Goal: Task Accomplishment & Management: Use online tool/utility

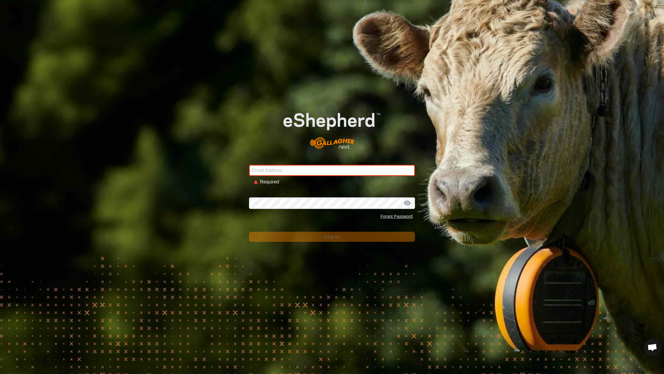
type input "[EMAIL_ADDRESS][DOMAIN_NAME]"
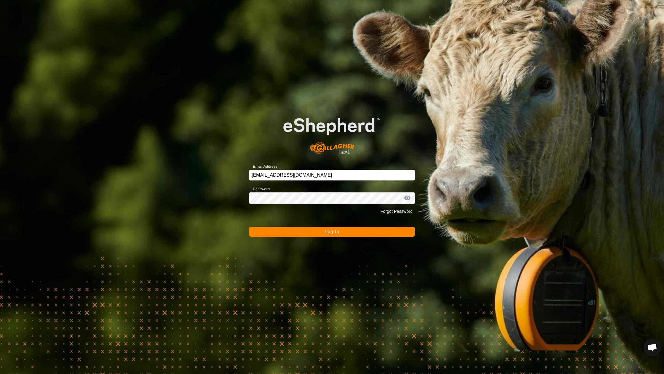
click at [343, 237] on div "Email Address [EMAIL_ADDRESS][DOMAIN_NAME] Password Forgot Password Log In" at bounding box center [332, 187] width 664 height 374
click at [343, 227] on button "Log In" at bounding box center [332, 232] width 166 height 10
click at [343, 234] on button "Logging In" at bounding box center [332, 232] width 166 height 10
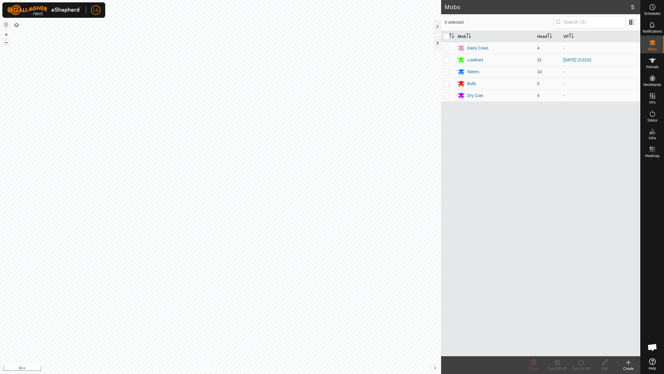
click at [7, 43] on button "–" at bounding box center [6, 42] width 7 height 7
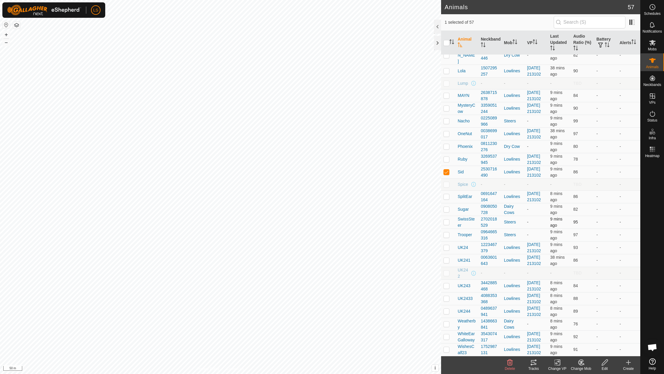
scroll to position [578, 0]
click at [446, 170] on p-checkbox at bounding box center [446, 172] width 6 height 5
checkbox input "false"
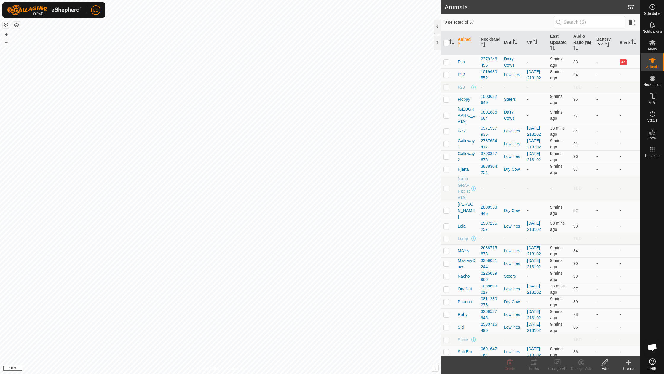
scroll to position [294, 0]
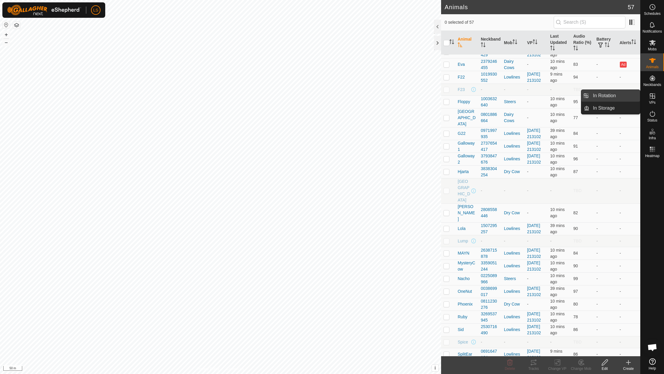
click at [614, 94] on link "In Rotation" at bounding box center [614, 96] width 51 height 12
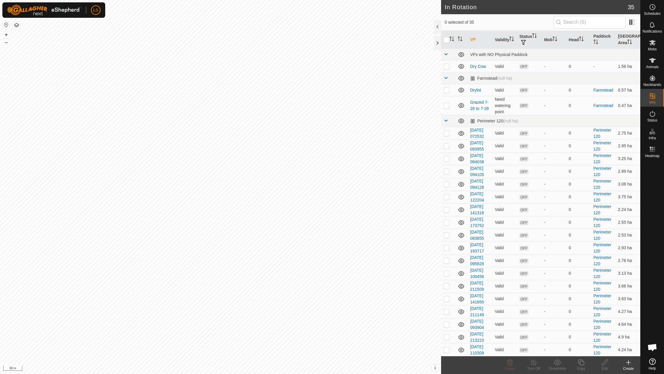
click at [626, 363] on icon at bounding box center [628, 362] width 7 height 7
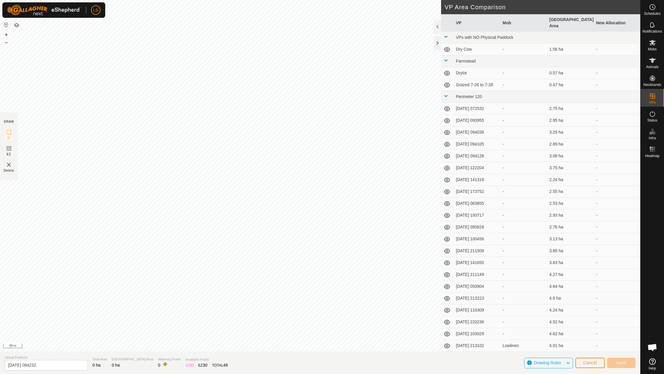
click at [594, 364] on span "Cancel" at bounding box center [590, 362] width 14 height 5
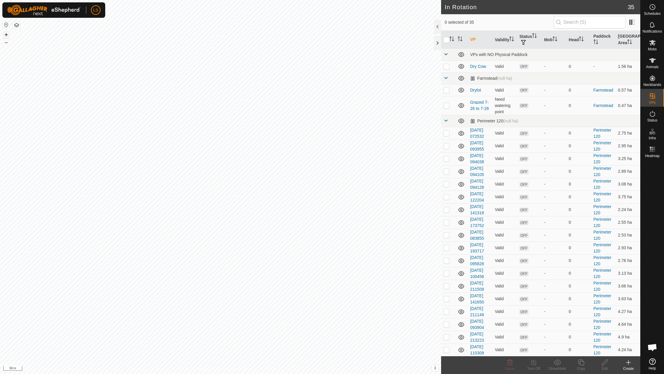
click at [5, 33] on button "+" at bounding box center [6, 34] width 7 height 7
checkbox input "false"
checkbox input "true"
click at [630, 364] on icon at bounding box center [628, 362] width 7 height 7
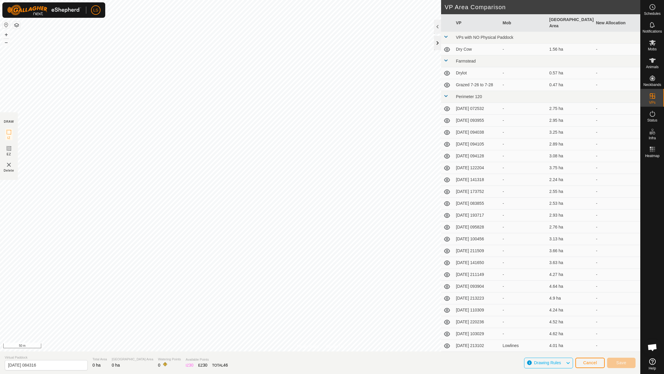
click at [437, 41] on div at bounding box center [437, 43] width 7 height 14
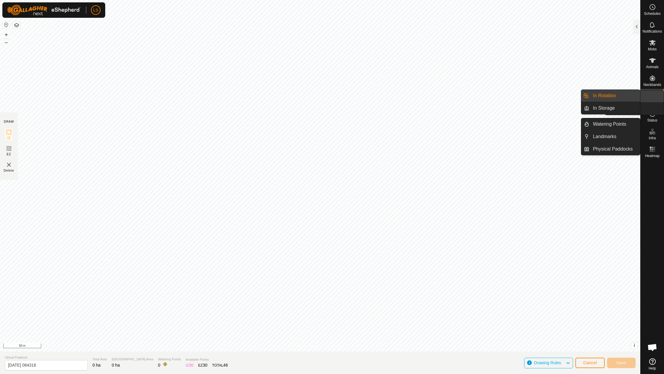
click at [654, 96] on icon at bounding box center [652, 95] width 7 height 7
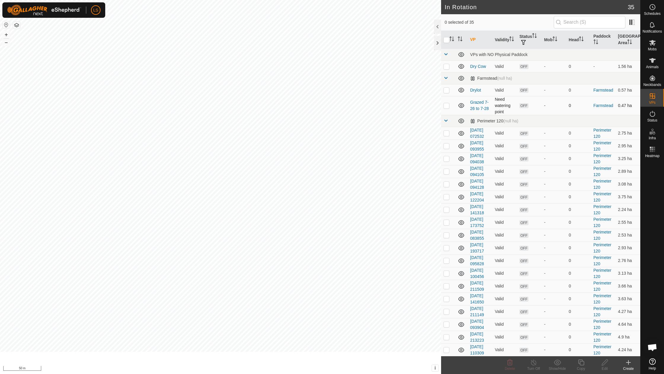
click at [607, 96] on td "Farmstead" at bounding box center [603, 105] width 25 height 19
click at [624, 362] on create-svg-icon at bounding box center [629, 362] width 24 height 7
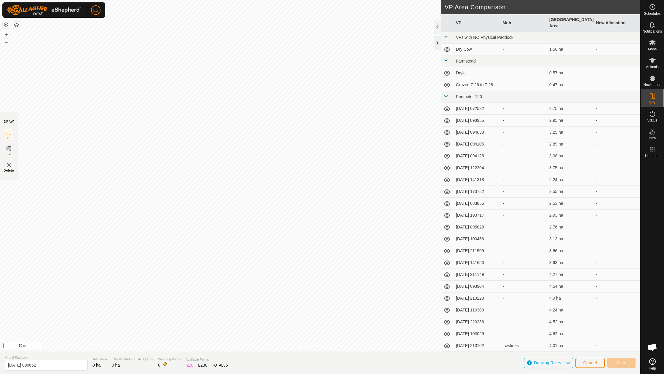
click at [437, 43] on div at bounding box center [437, 43] width 7 height 14
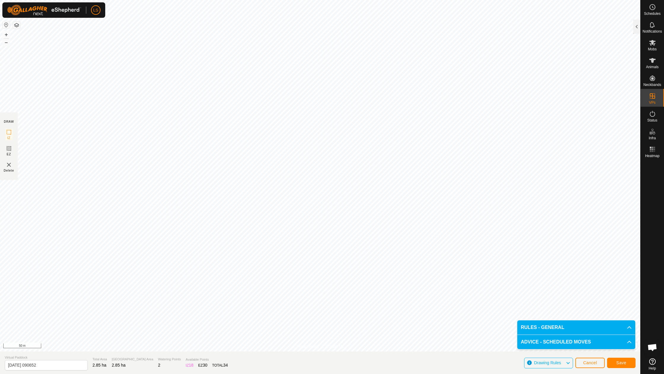
click at [617, 361] on span "Save" at bounding box center [621, 362] width 10 height 5
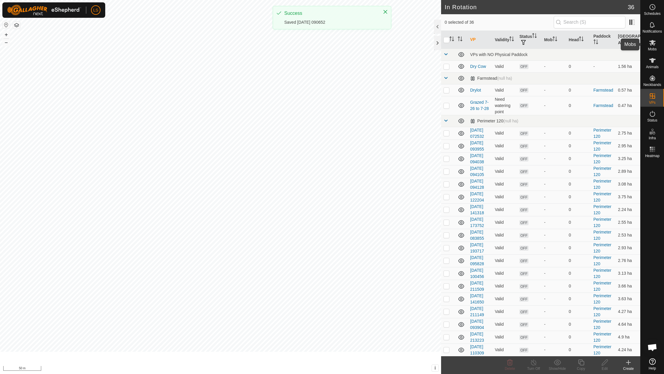
click at [654, 44] on icon at bounding box center [652, 43] width 7 height 6
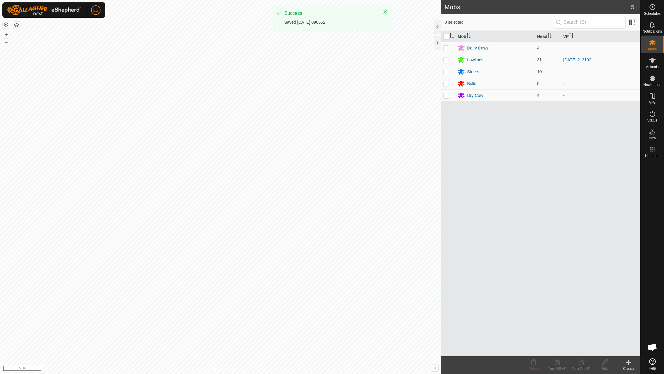
click at [447, 59] on p-checkbox at bounding box center [446, 60] width 6 height 5
checkbox input "true"
click at [584, 365] on icon at bounding box center [580, 362] width 7 height 7
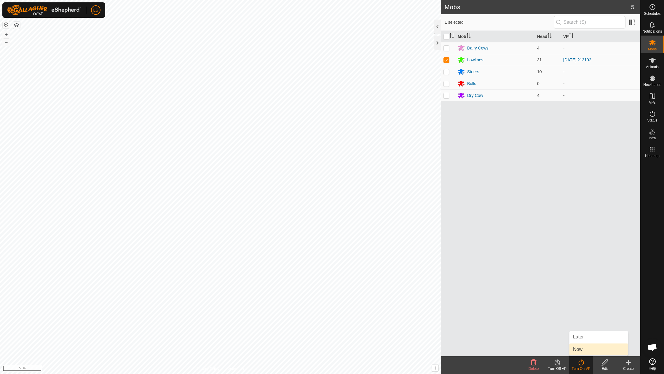
click at [581, 352] on link "Now" at bounding box center [598, 350] width 59 height 12
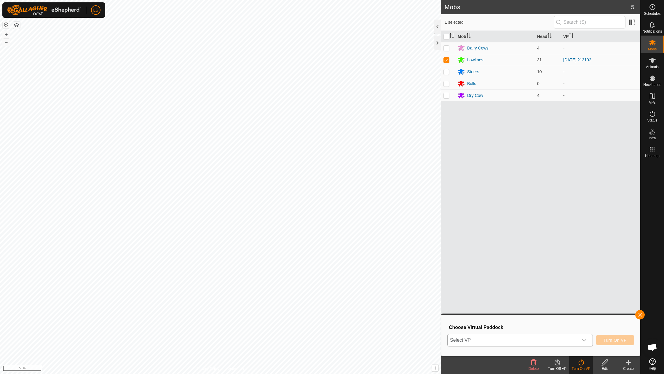
click at [585, 340] on icon "dropdown trigger" at bounding box center [584, 340] width 4 height 2
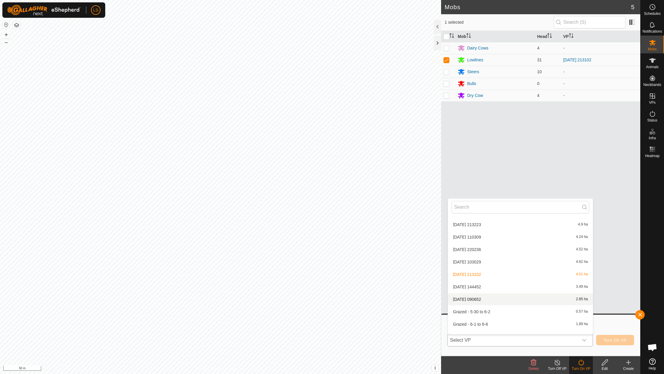
scroll to position [275, 0]
click at [484, 294] on li "[DATE] 090652 2.85 ha" at bounding box center [520, 299] width 145 height 12
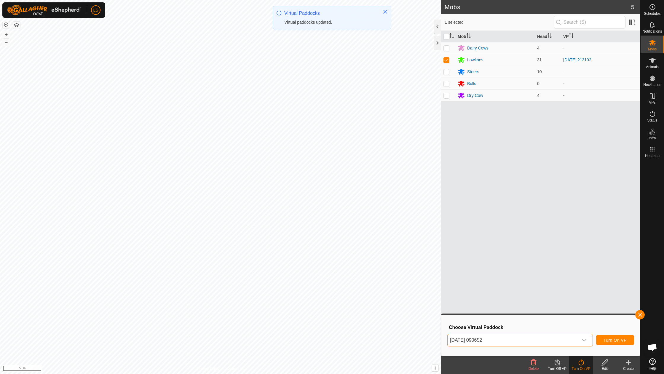
click at [606, 339] on span "Turn On VP" at bounding box center [615, 340] width 23 height 5
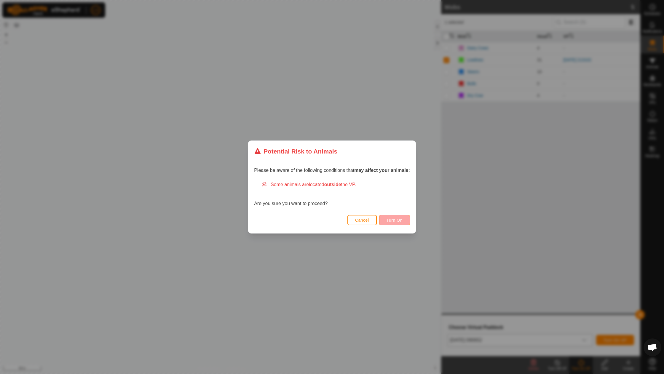
click at [385, 221] on button "Turn On" at bounding box center [394, 220] width 31 height 10
